Goal: Information Seeking & Learning: Learn about a topic

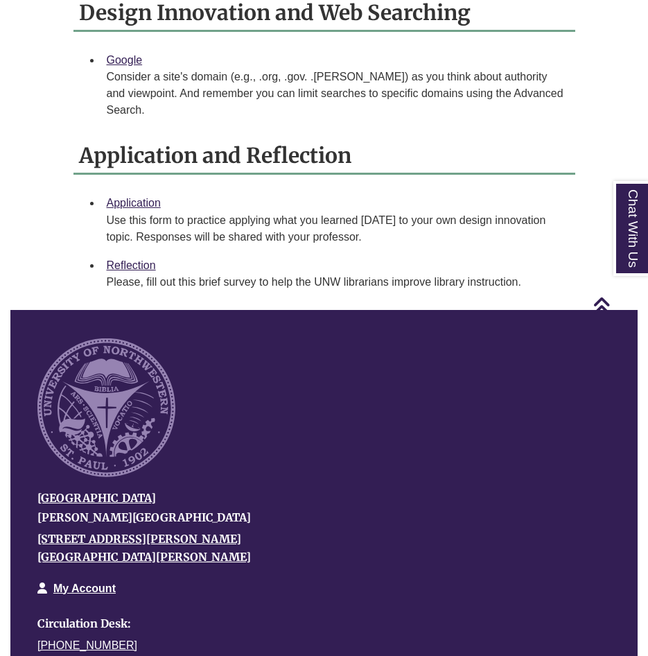
scroll to position [1595, 0]
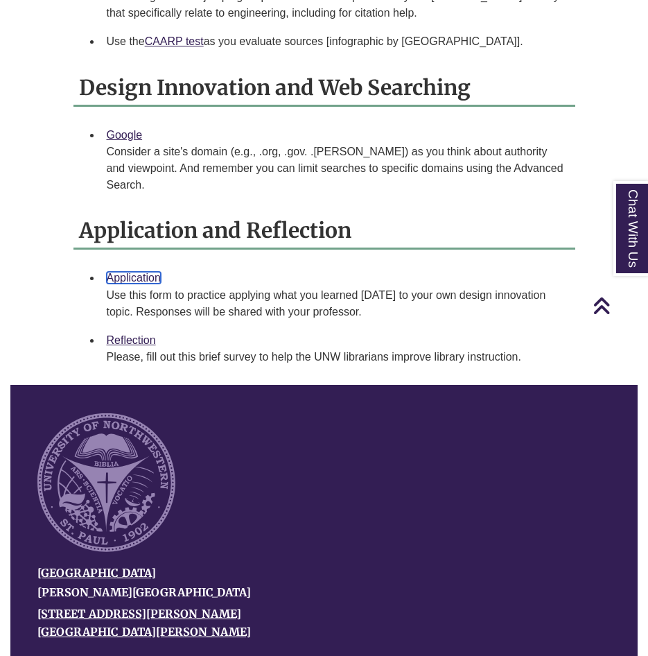
click at [141, 272] on link "Application" at bounding box center [134, 278] width 54 height 12
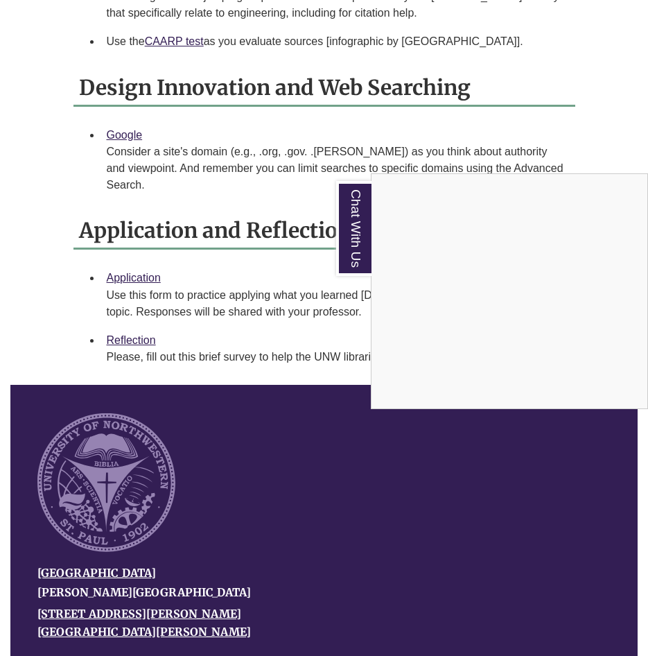
click at [130, 329] on div "Chat With Us" at bounding box center [324, 328] width 648 height 656
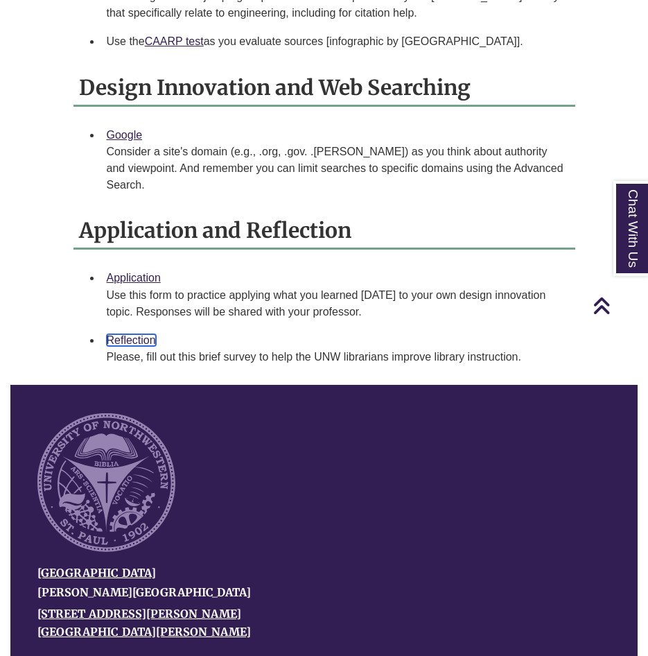
click at [128, 334] on link "Reflection" at bounding box center [131, 340] width 49 height 12
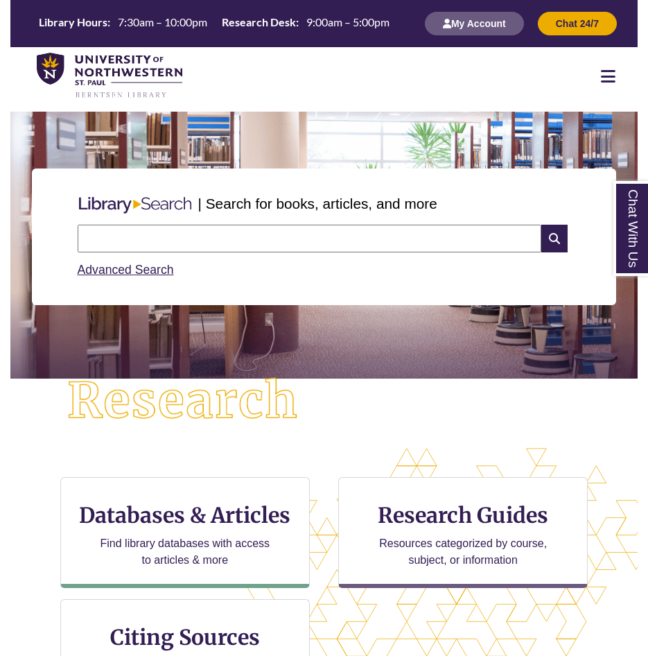
click at [239, 249] on input "text" at bounding box center [310, 239] width 464 height 28
type input "**********"
